Goal: Information Seeking & Learning: Learn about a topic

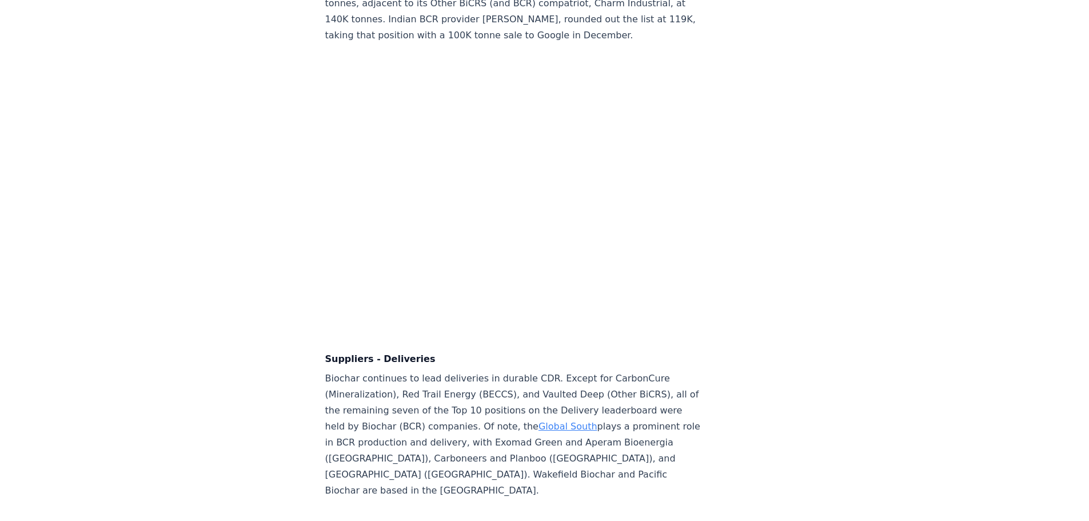
scroll to position [7716, 0]
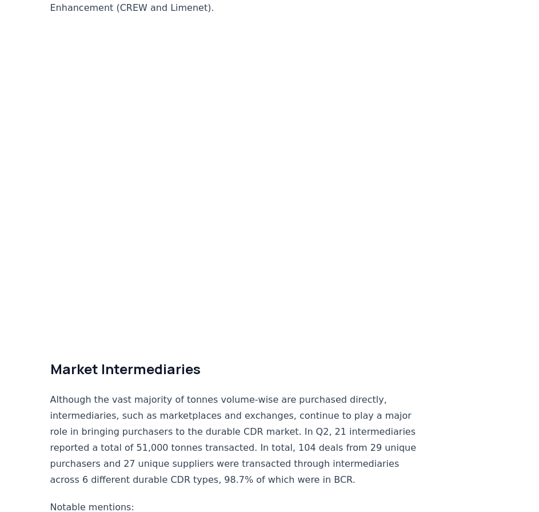
scroll to position [5945, 0]
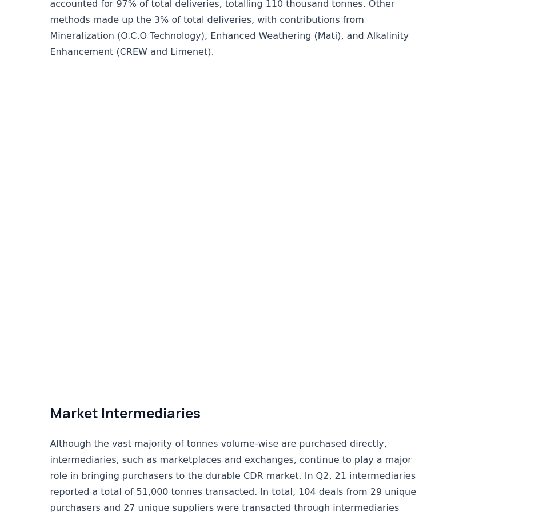
scroll to position [5887, 0]
